Goal: Information Seeking & Learning: Learn about a topic

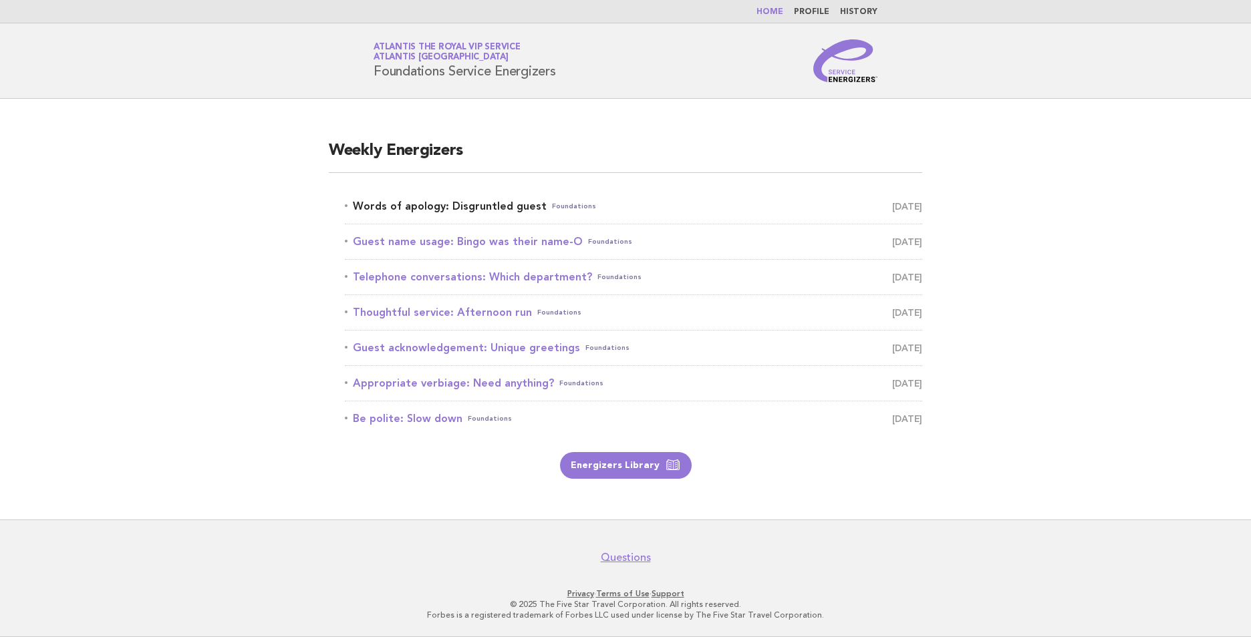
click at [515, 203] on link "Words of apology: Disgruntled guest Foundations [DATE]" at bounding box center [633, 206] width 577 height 19
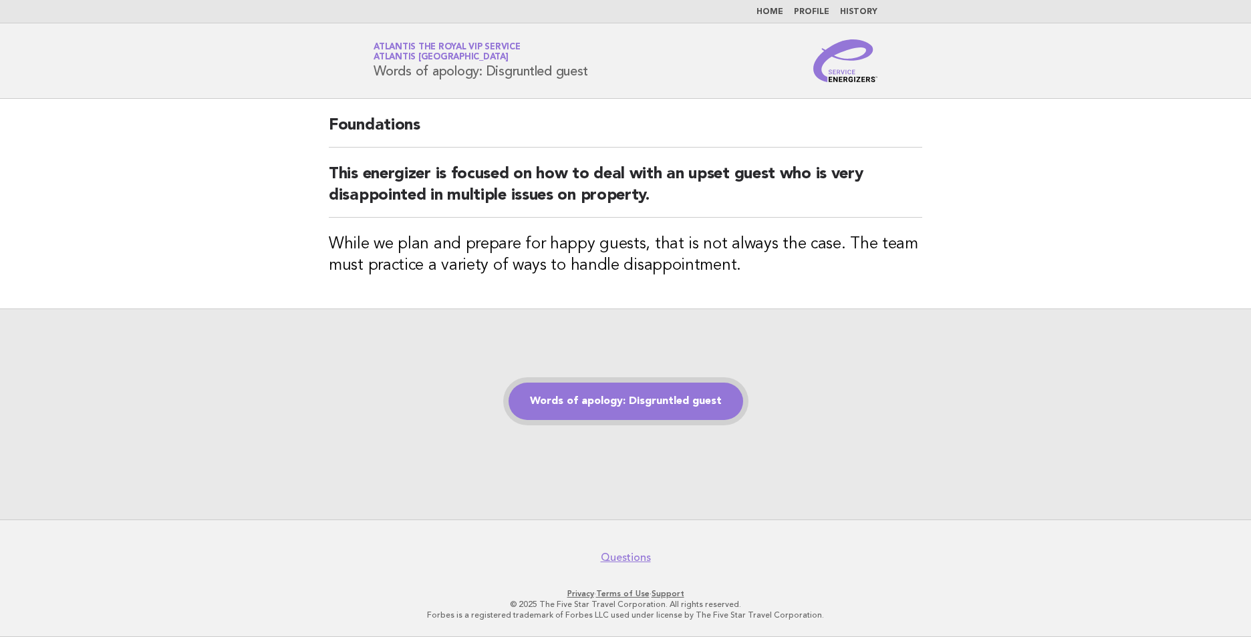
click at [640, 406] on link "Words of apology: Disgruntled guest" at bounding box center [625, 401] width 235 height 37
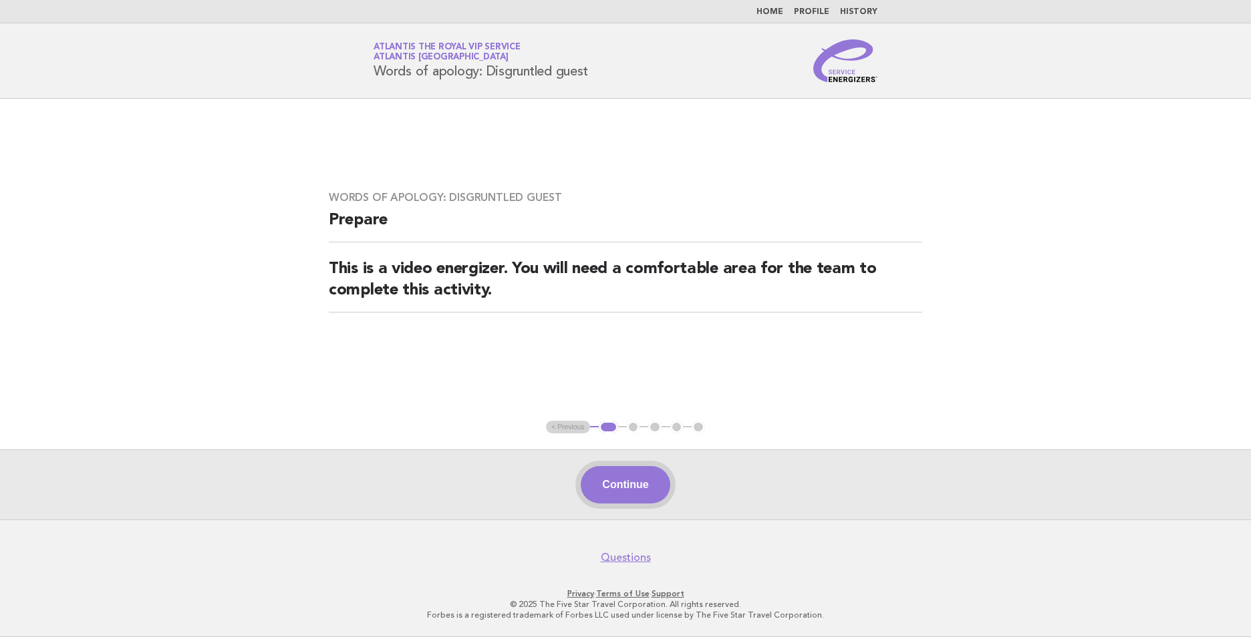
click at [614, 484] on button "Continue" at bounding box center [625, 484] width 89 height 37
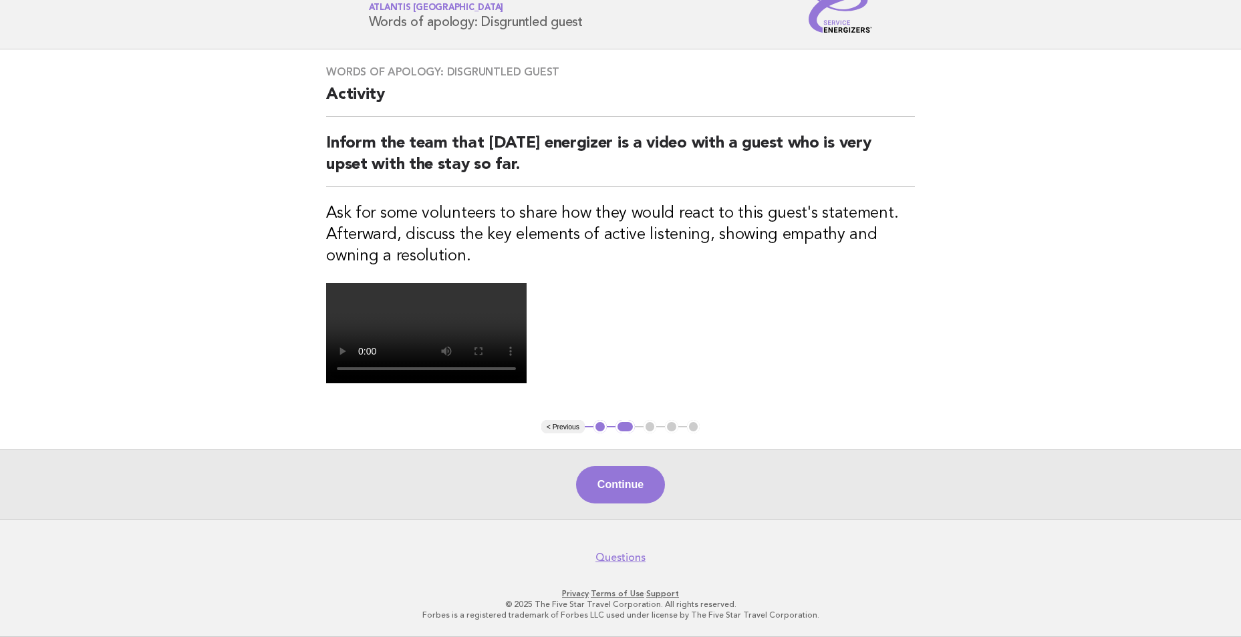
scroll to position [200, 0]
click at [627, 504] on button "Continue" at bounding box center [620, 484] width 89 height 37
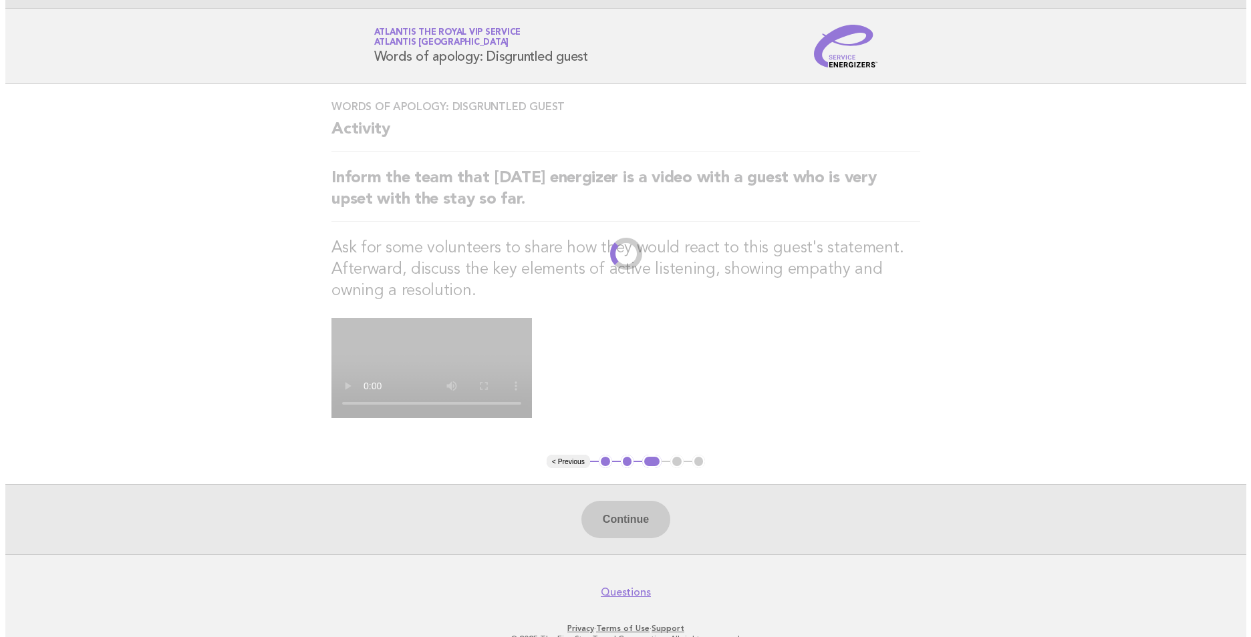
scroll to position [0, 0]
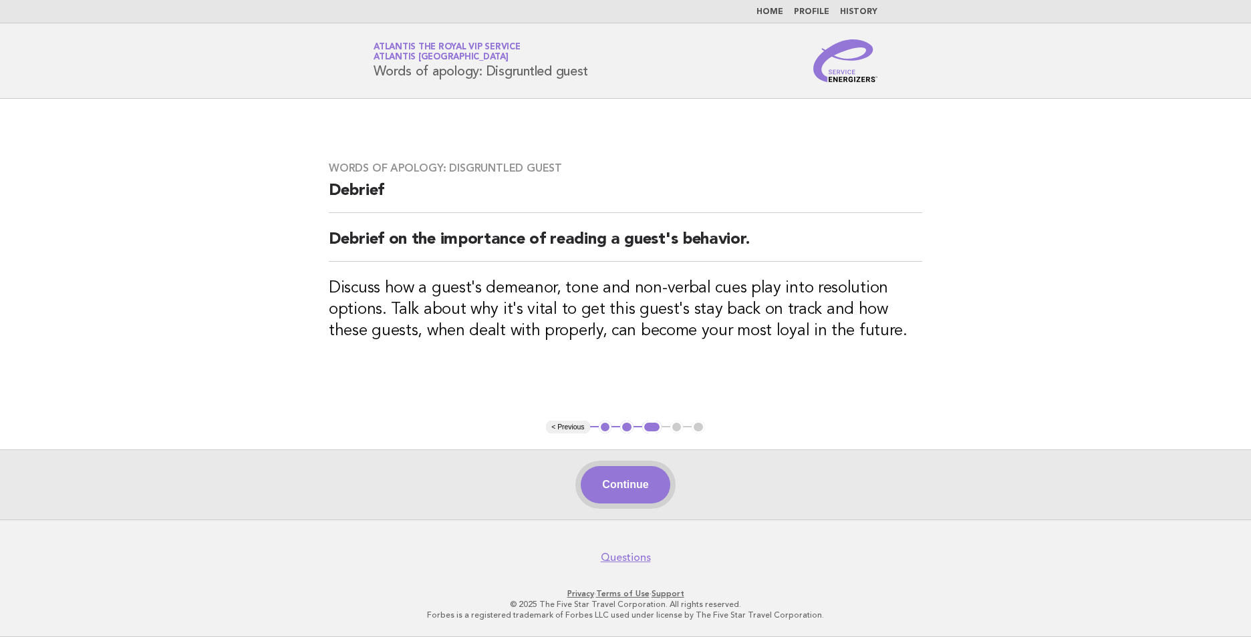
click at [637, 477] on button "Continue" at bounding box center [625, 484] width 89 height 37
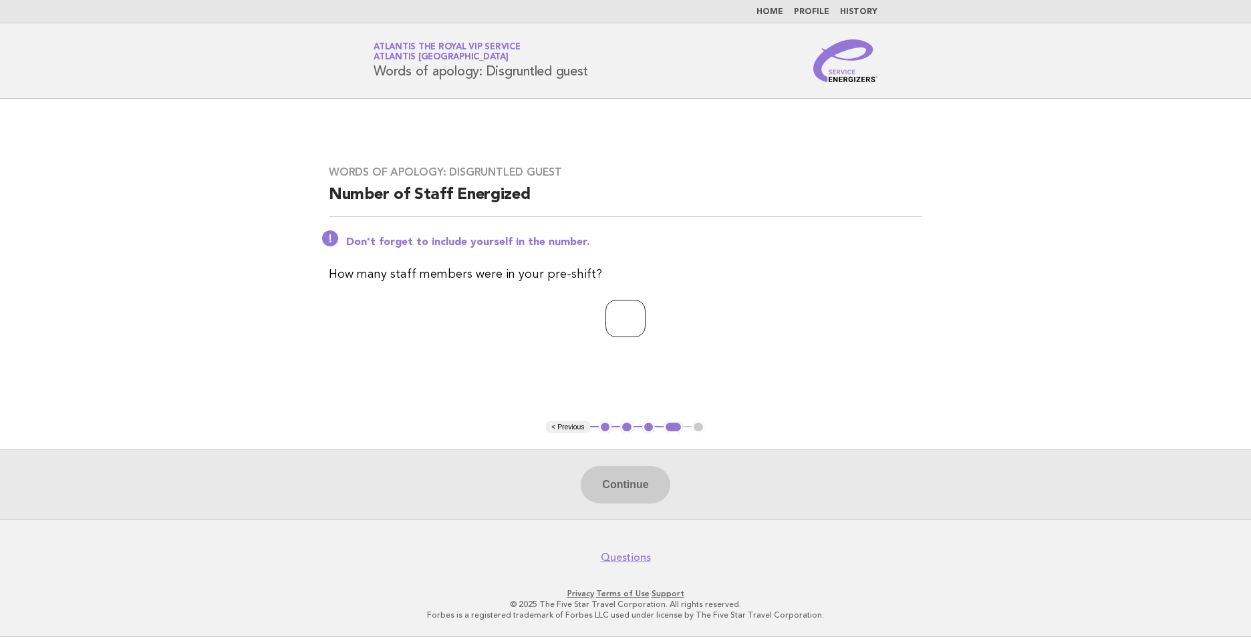
click at [645, 314] on input "number" at bounding box center [625, 318] width 40 height 37
type input "*"
click at [619, 491] on button "Continue" at bounding box center [625, 484] width 89 height 37
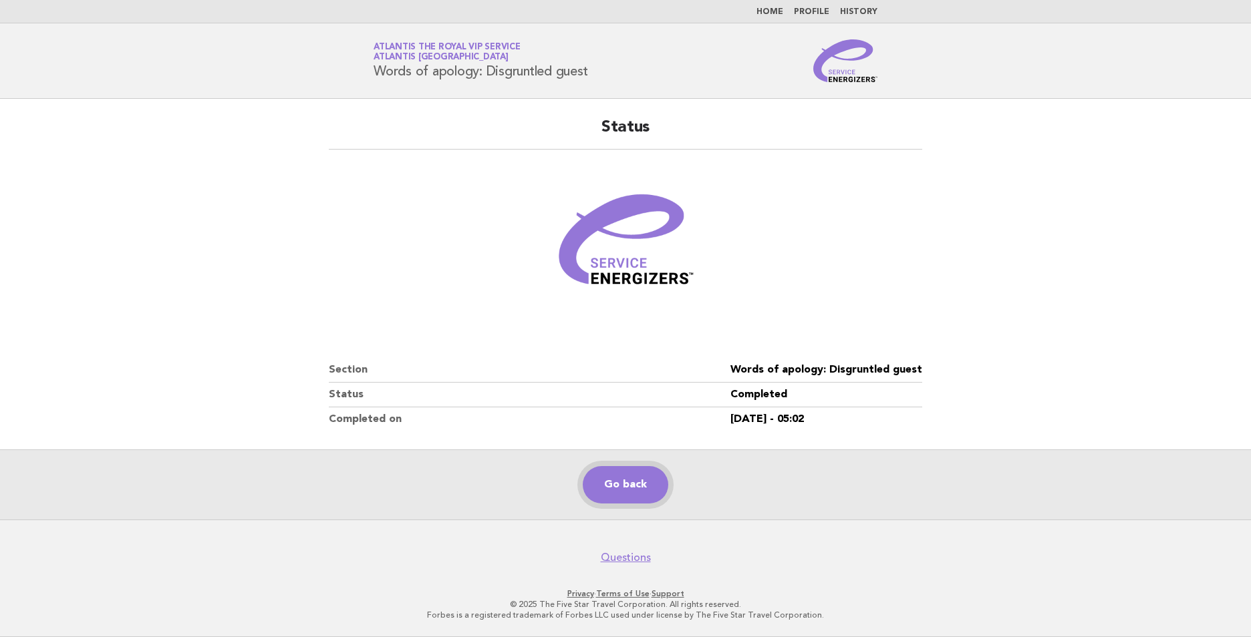
click at [629, 482] on link "Go back" at bounding box center [626, 484] width 86 height 37
